Goal: Information Seeking & Learning: Learn about a topic

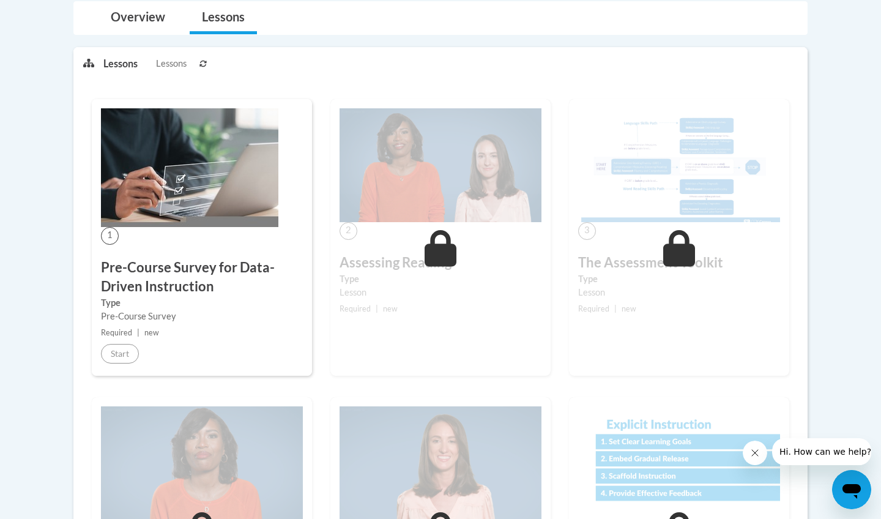
scroll to position [274, 0]
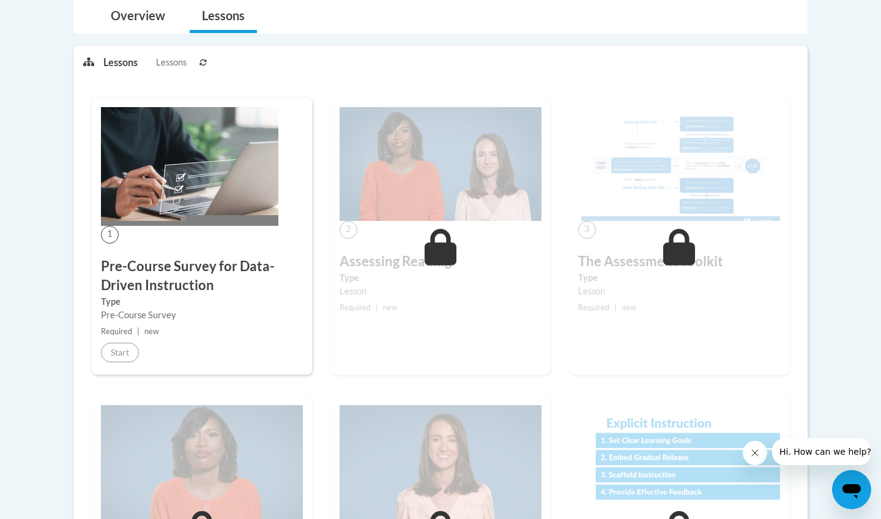
click at [759, 458] on button "Close message from company" at bounding box center [755, 453] width 24 height 24
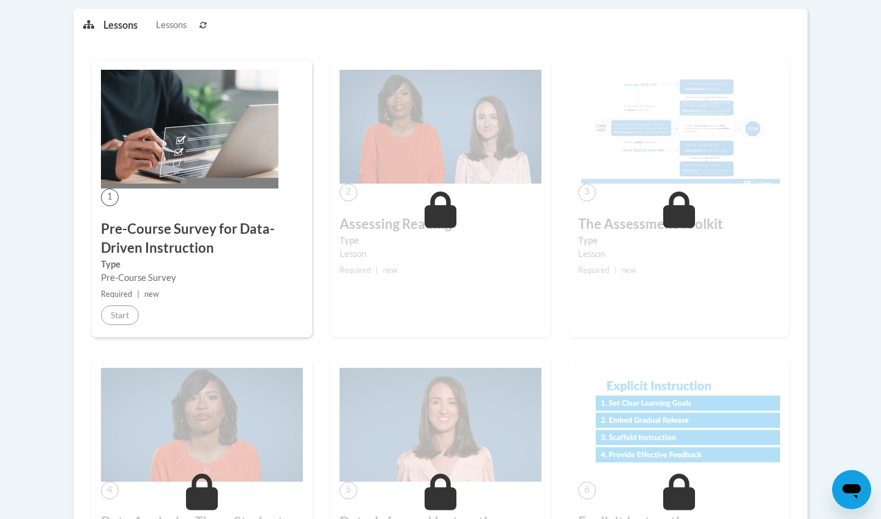
scroll to position [315, 0]
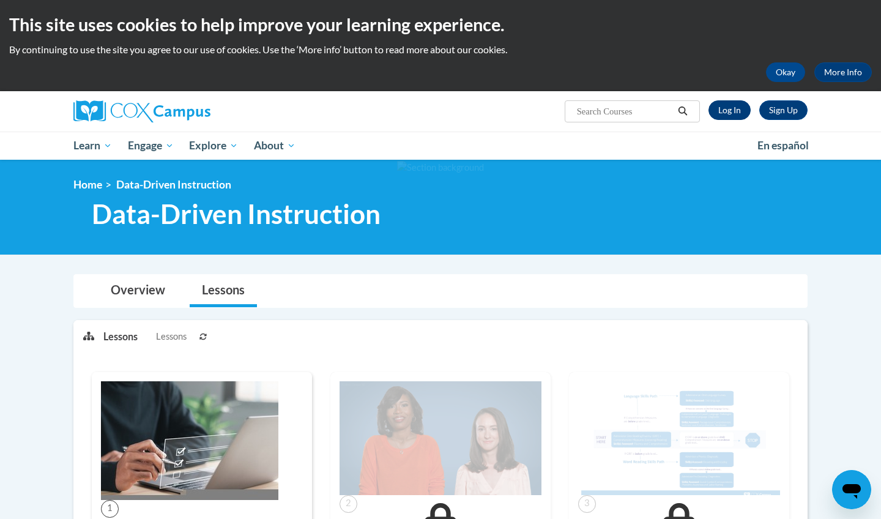
click at [734, 117] on link "Log In" at bounding box center [730, 110] width 42 height 20
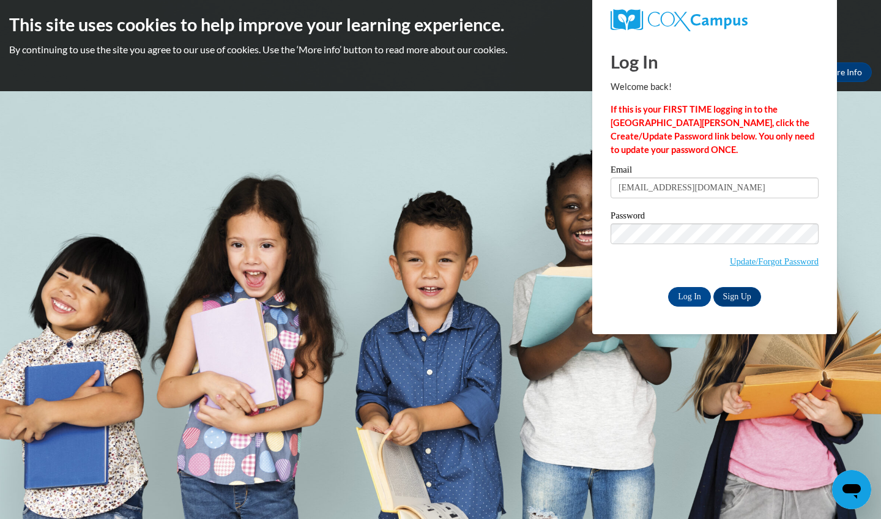
type input "mehenderson@starkvillesd.com"
click at [688, 294] on input "Log In" at bounding box center [689, 297] width 43 height 20
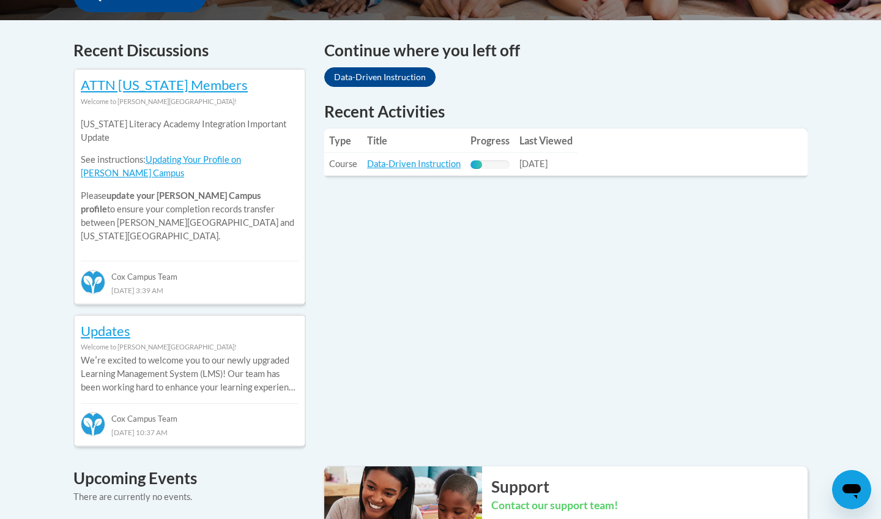
scroll to position [447, 0]
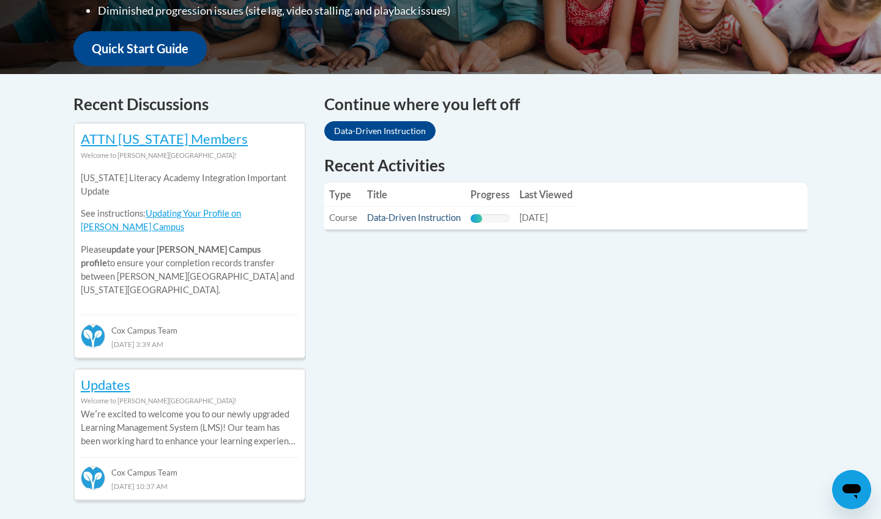
click at [412, 222] on link "Data-Driven Instruction" at bounding box center [414, 217] width 94 height 10
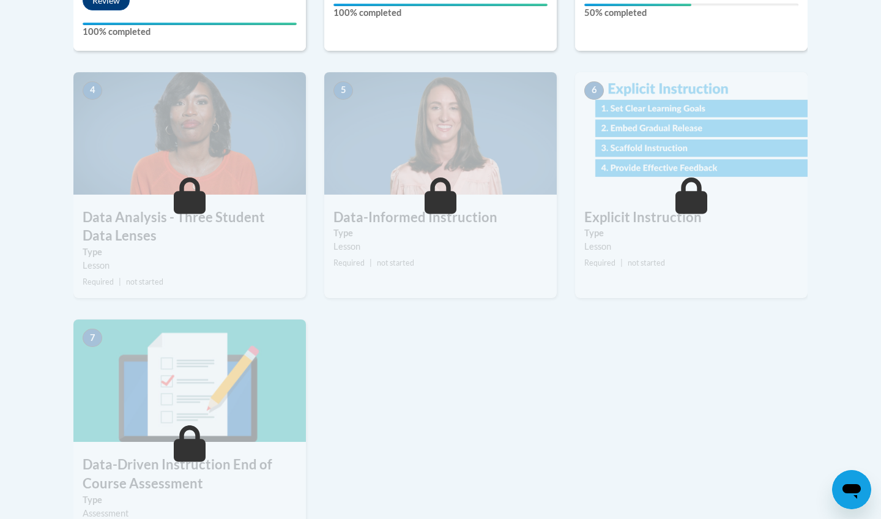
scroll to position [628, 0]
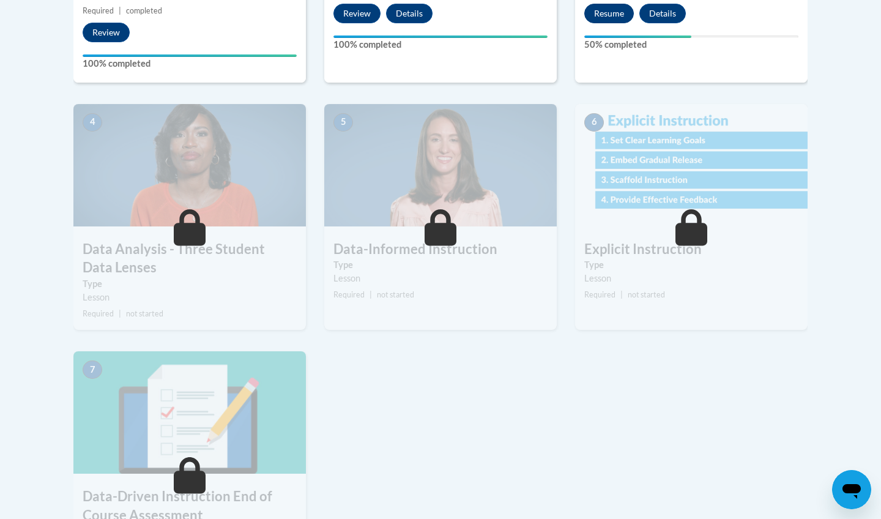
click at [621, 13] on button "Resume" at bounding box center [609, 14] width 50 height 20
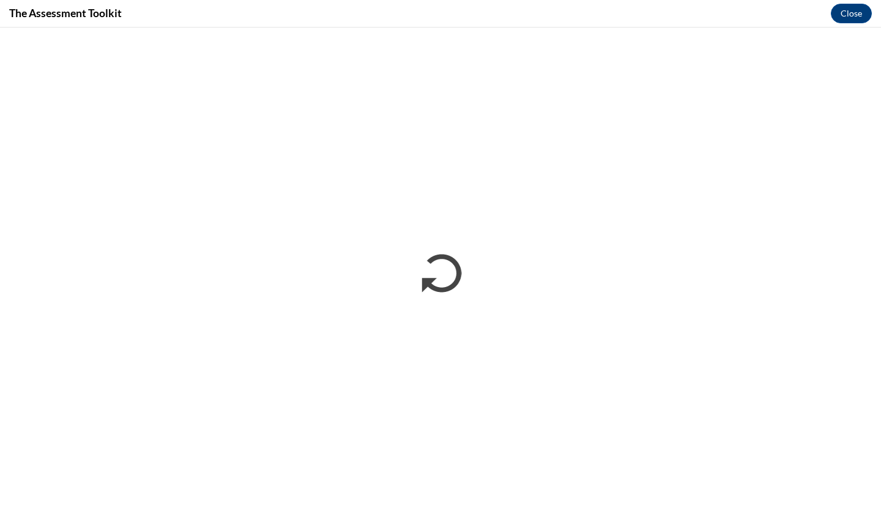
scroll to position [0, 0]
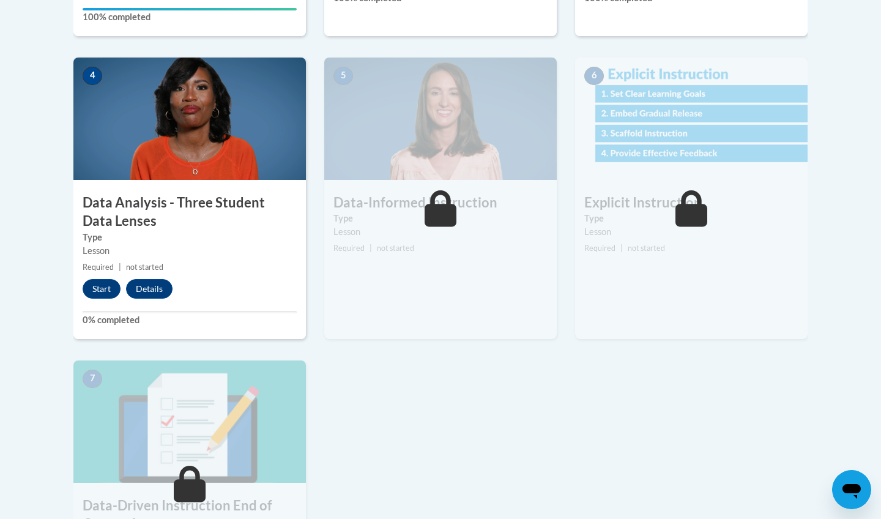
scroll to position [678, 0]
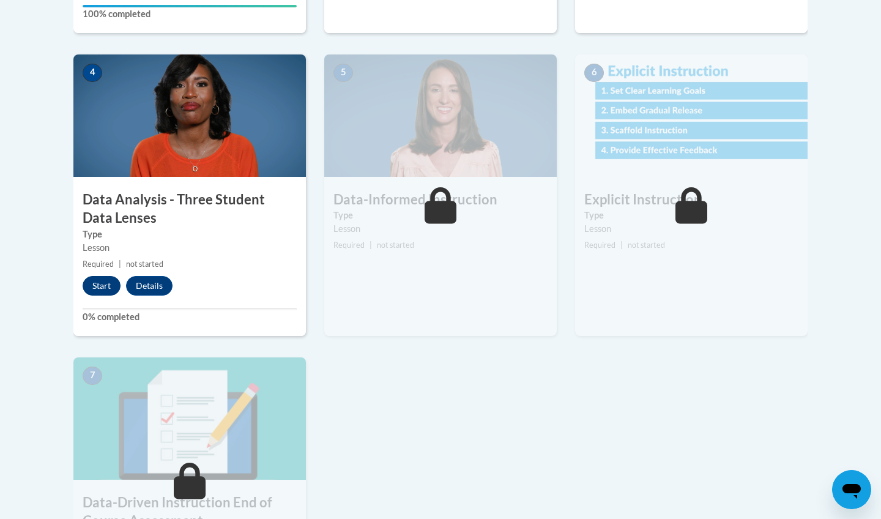
click at [102, 283] on button "Start" at bounding box center [102, 286] width 38 height 20
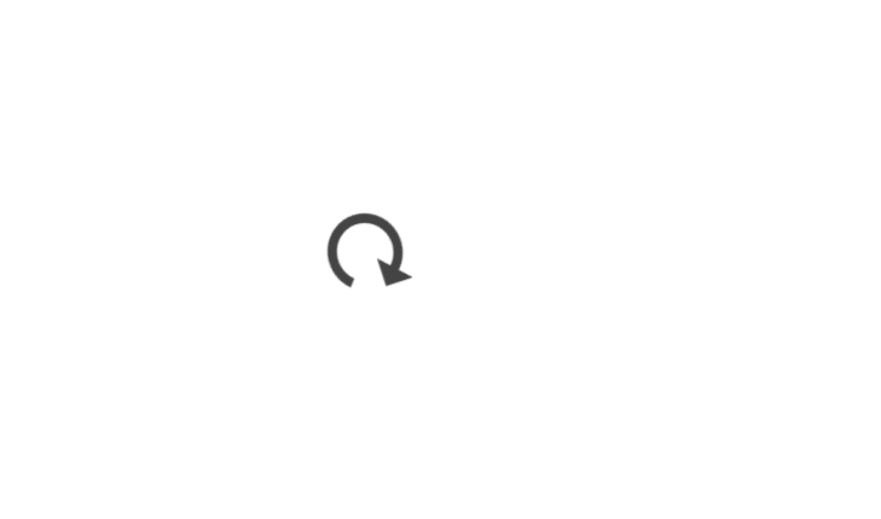
scroll to position [577, 0]
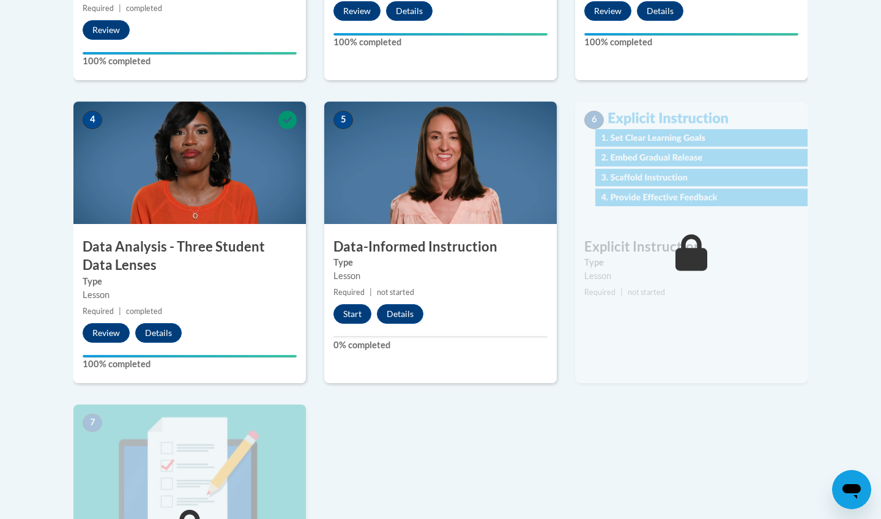
scroll to position [646, 0]
